Goal: Connect with others: Connect with others

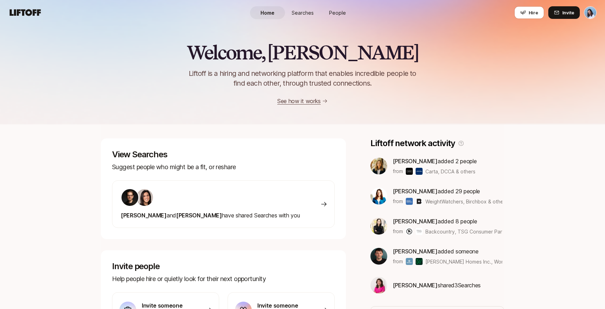
click at [337, 10] on span "People" at bounding box center [337, 12] width 17 height 7
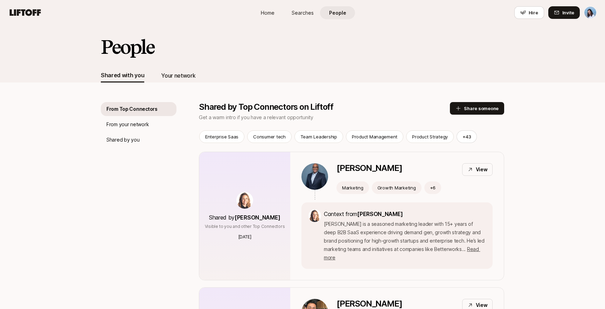
click at [185, 75] on div "Your network" at bounding box center [178, 75] width 34 height 9
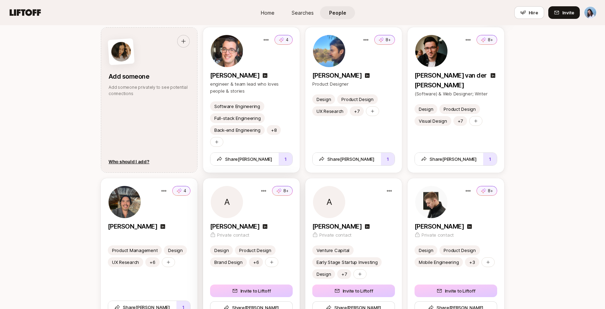
scroll to position [875, 0]
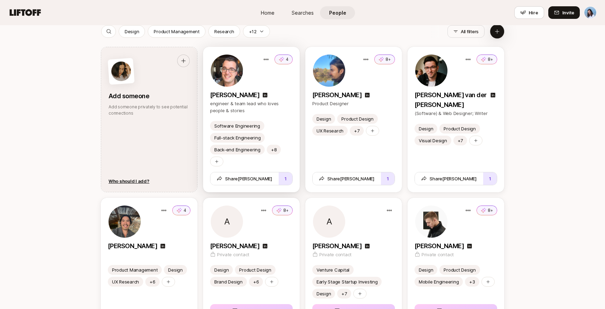
click at [287, 122] on div "Software Engineering Full-stack Engineering Back-end Engineering +8" at bounding box center [251, 143] width 83 height 45
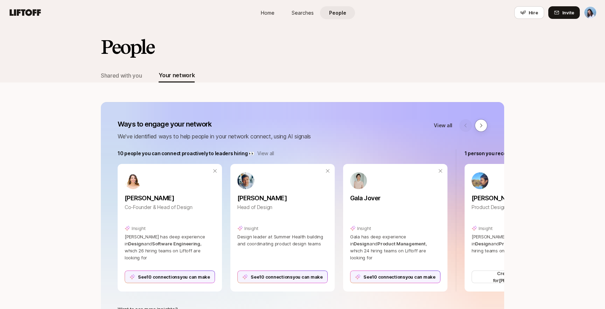
scroll to position [875, 0]
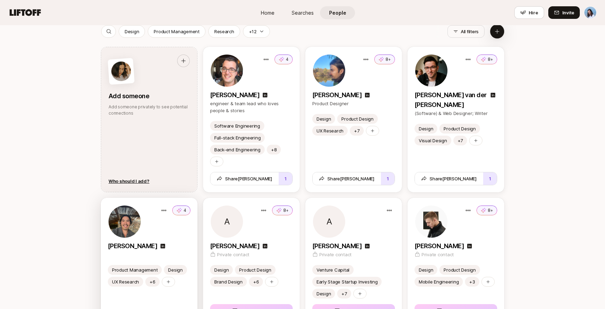
click at [164, 230] on div "4" at bounding box center [149, 222] width 83 height 34
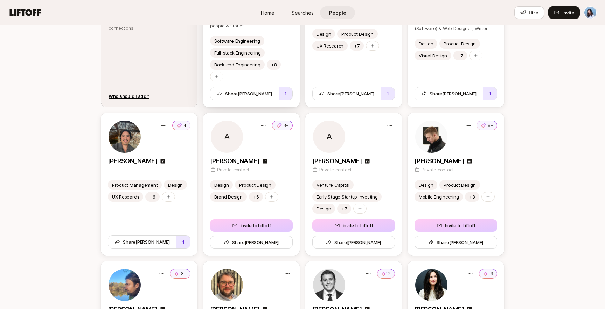
scroll to position [963, 0]
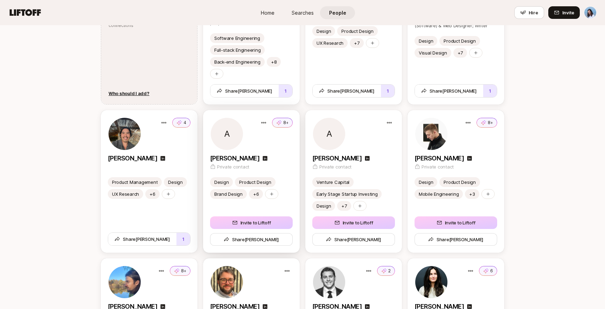
click at [269, 151] on div "A 8+ [PERSON_NAME] Private contact" at bounding box center [251, 143] width 83 height 53
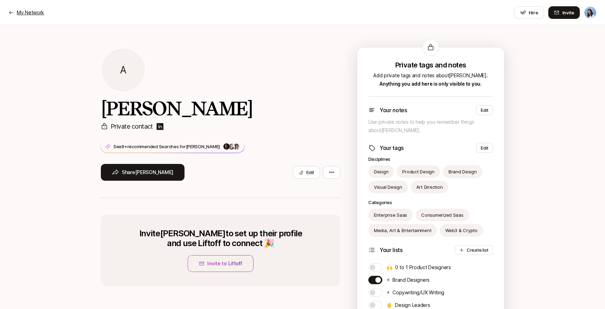
click at [23, 16] on p "My Network" at bounding box center [30, 12] width 27 height 8
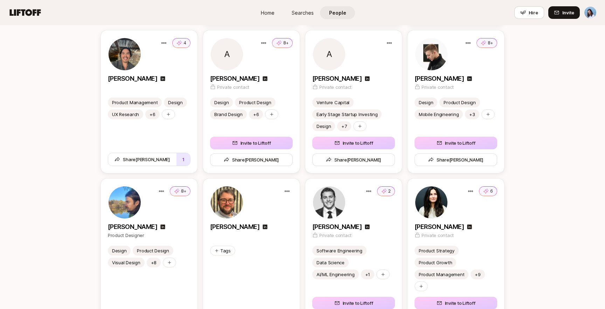
scroll to position [1037, 0]
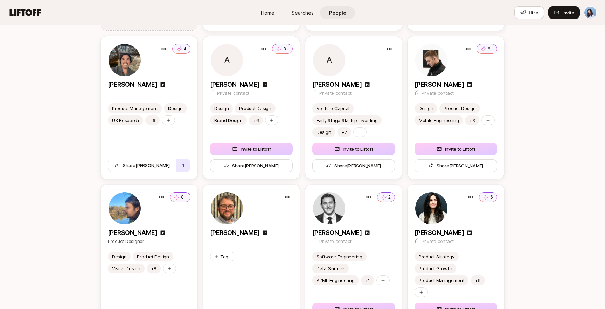
click at [279, 88] on div "[PERSON_NAME]" at bounding box center [251, 85] width 83 height 10
